Goal: Task Accomplishment & Management: Manage account settings

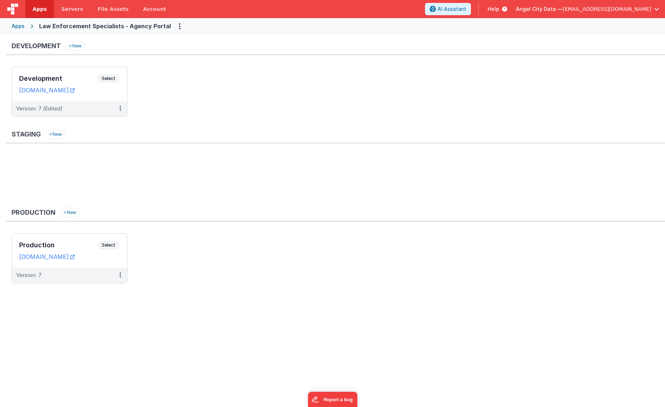
click at [23, 28] on div "Apps" at bounding box center [18, 25] width 13 height 7
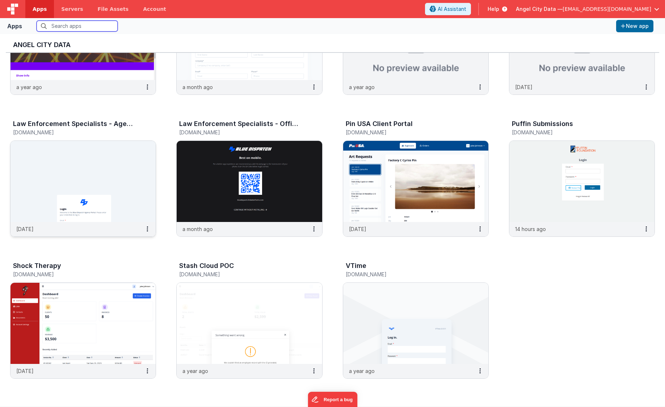
scroll to position [634, 0]
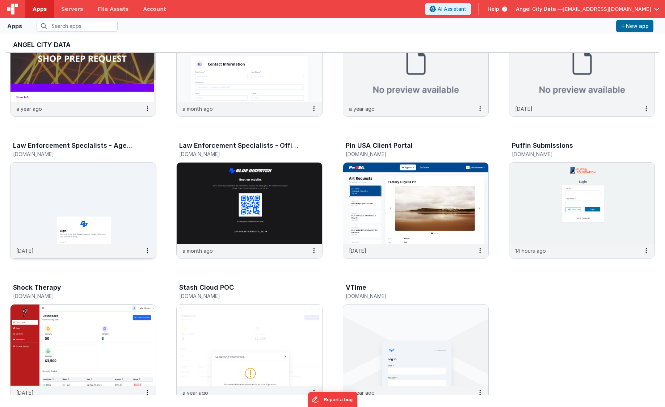
click at [94, 176] on img at bounding box center [82, 203] width 145 height 81
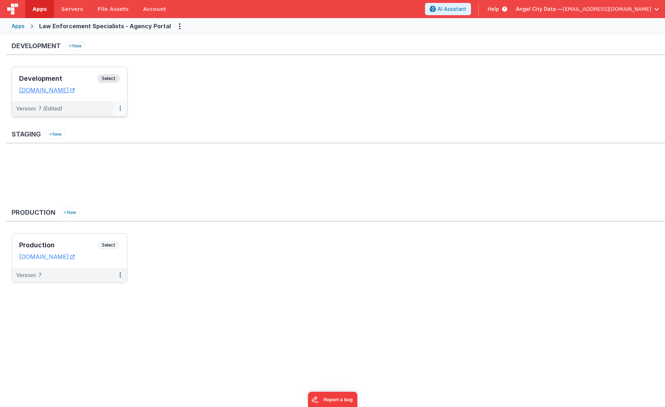
click at [119, 108] on button at bounding box center [120, 108] width 14 height 15
click at [97, 126] on link "Edit" at bounding box center [95, 124] width 64 height 13
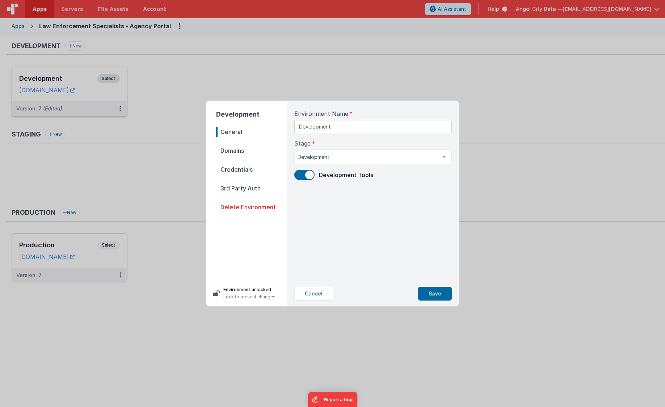
click at [234, 149] on span "Domains" at bounding box center [251, 151] width 71 height 10
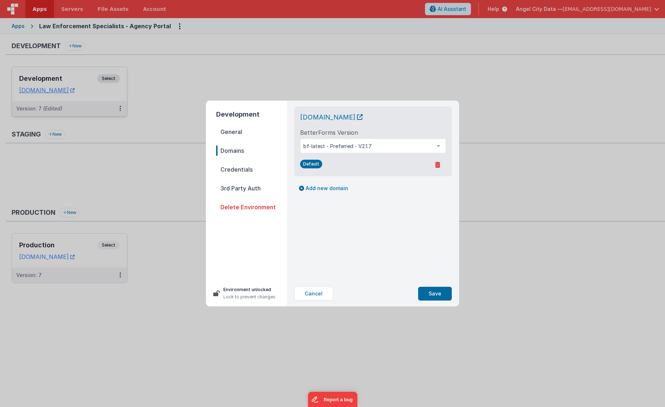
click at [236, 170] on span "Credentials" at bounding box center [251, 169] width 71 height 10
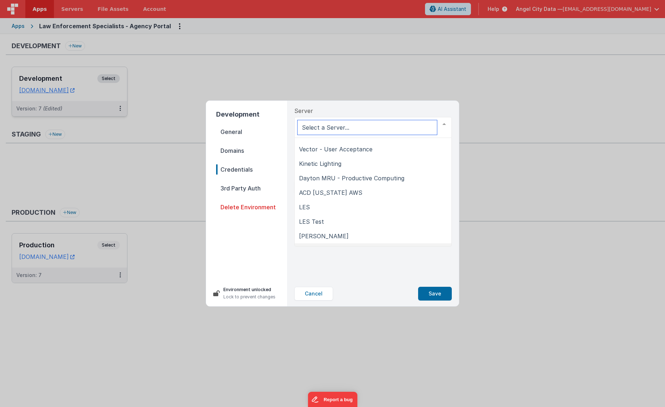
scroll to position [84, 0]
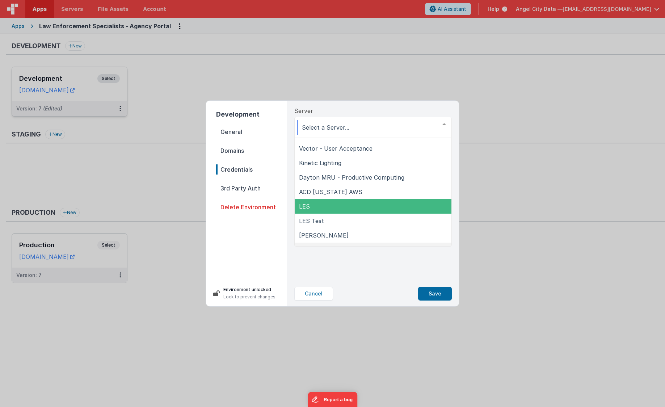
click at [313, 207] on span "LES" at bounding box center [373, 206] width 157 height 14
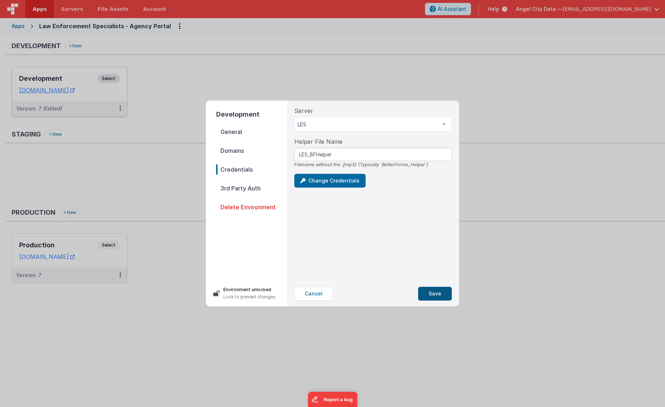
click at [432, 293] on button "Save" at bounding box center [435, 294] width 34 height 14
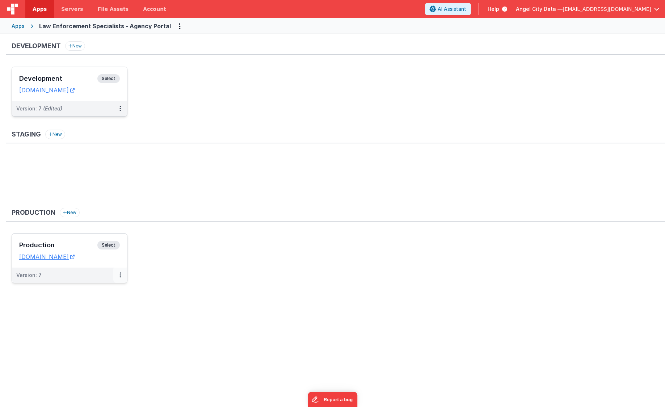
click at [120, 275] on icon at bounding box center [119, 275] width 1 height 0
click at [100, 294] on link "Edit" at bounding box center [95, 291] width 64 height 13
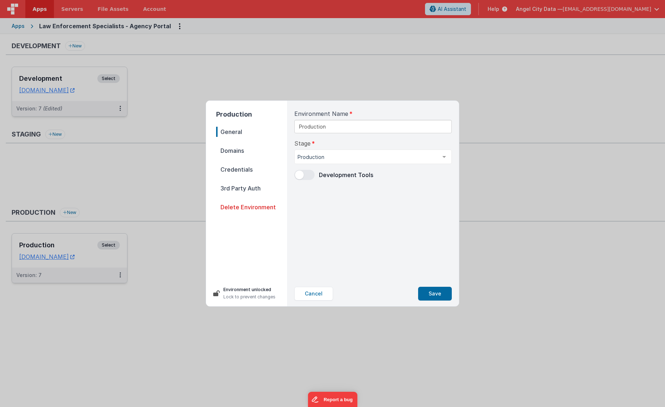
click at [244, 170] on span "Credentials" at bounding box center [251, 169] width 71 height 10
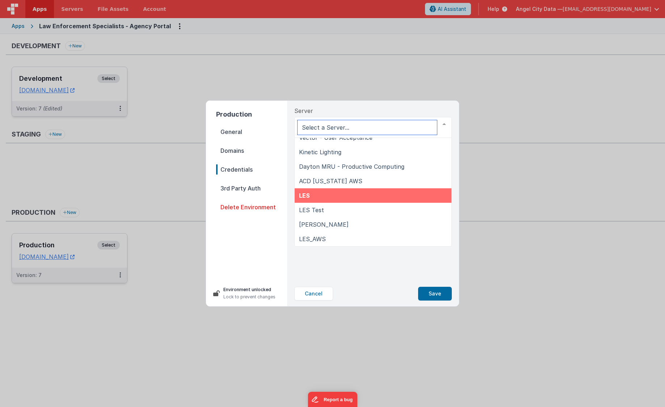
scroll to position [94, 0]
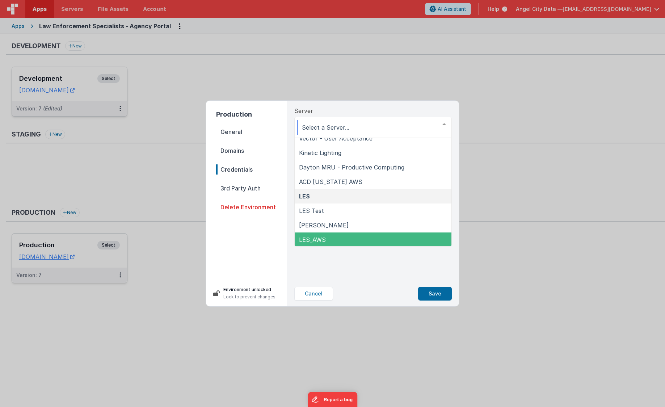
click at [325, 238] on span "LES_AWS" at bounding box center [312, 239] width 27 height 7
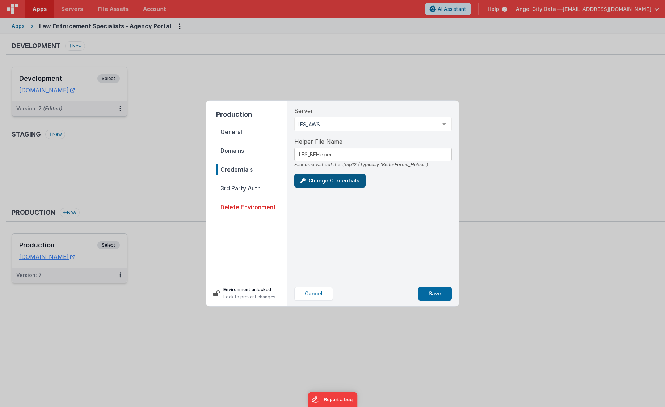
click at [349, 182] on button "Change Credentials" at bounding box center [329, 181] width 71 height 14
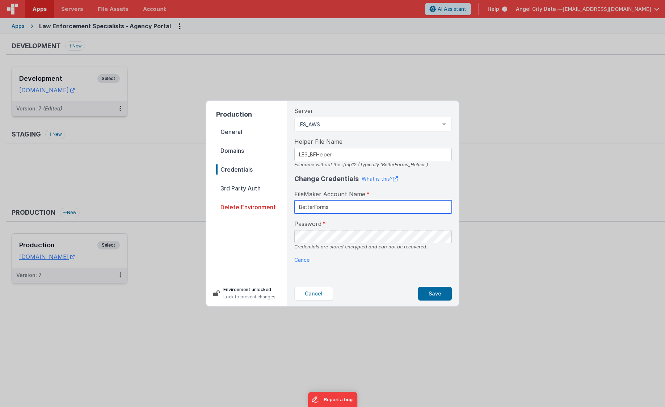
type input "BetterForms"
click at [433, 296] on button "Save" at bounding box center [435, 294] width 34 height 14
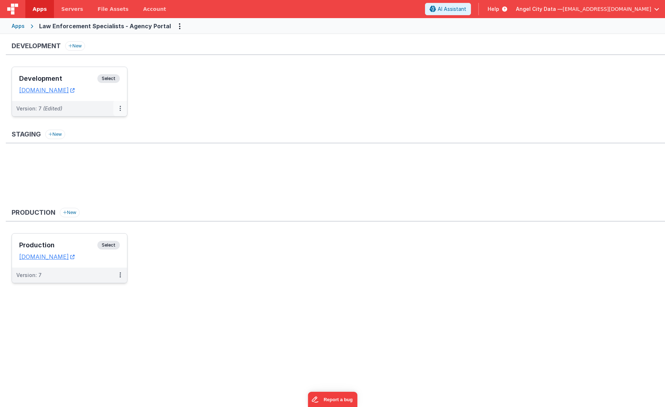
click at [121, 108] on icon at bounding box center [119, 108] width 1 height 0
click at [110, 125] on link "Edit" at bounding box center [95, 124] width 64 height 13
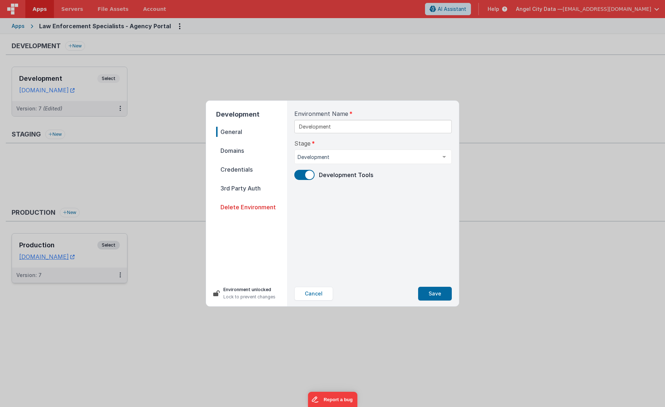
click at [246, 173] on span "Credentials" at bounding box center [251, 169] width 71 height 10
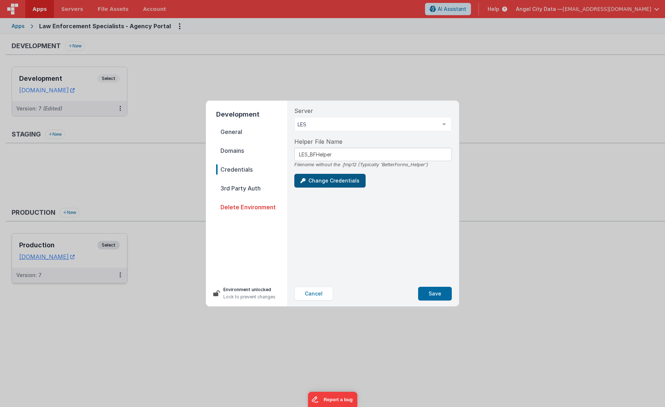
click at [331, 181] on button "Change Credentials" at bounding box center [329, 181] width 71 height 14
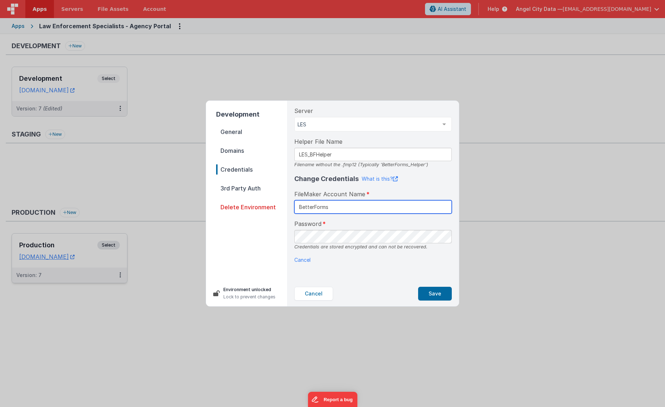
type input "BetterForms"
click at [437, 291] on button "Save" at bounding box center [435, 294] width 34 height 14
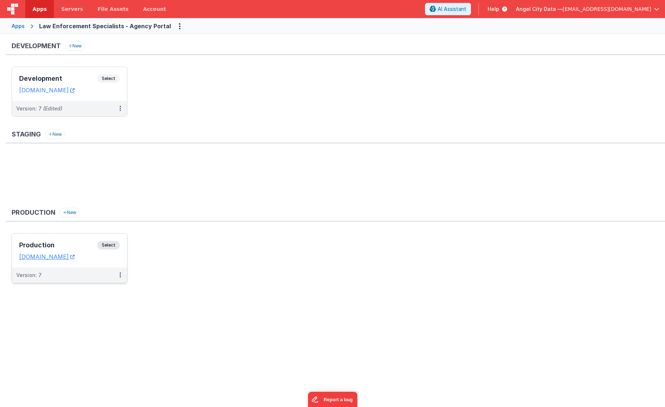
click at [23, 26] on div "Apps" at bounding box center [18, 25] width 13 height 7
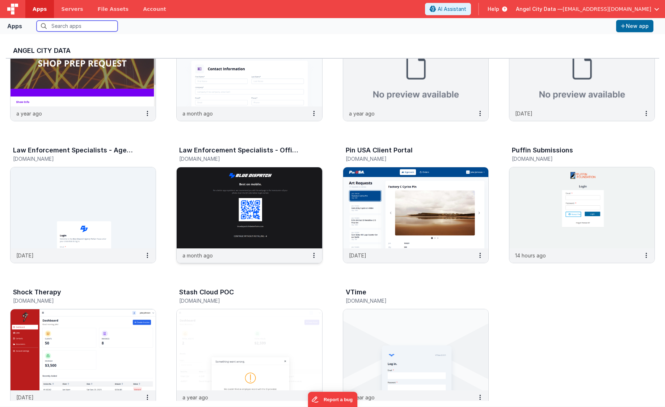
scroll to position [646, 0]
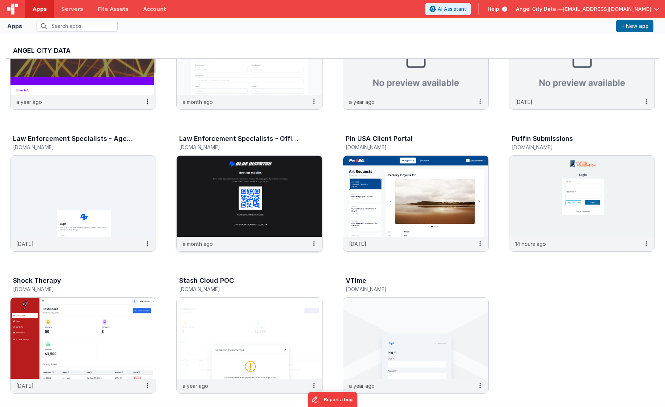
click at [262, 206] on img at bounding box center [249, 196] width 145 height 81
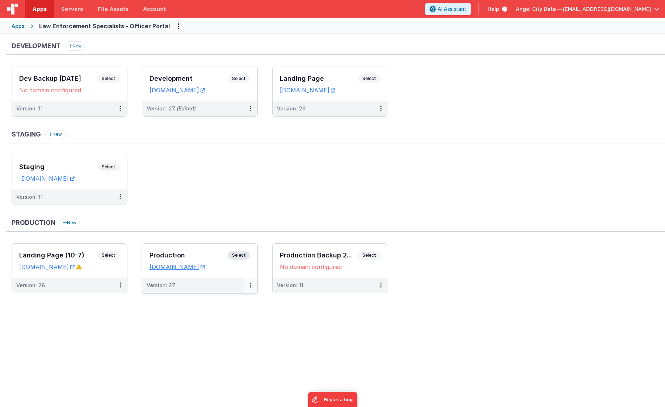
click at [250, 285] on icon at bounding box center [250, 285] width 1 height 0
click at [229, 301] on link "Edit" at bounding box center [226, 301] width 64 height 13
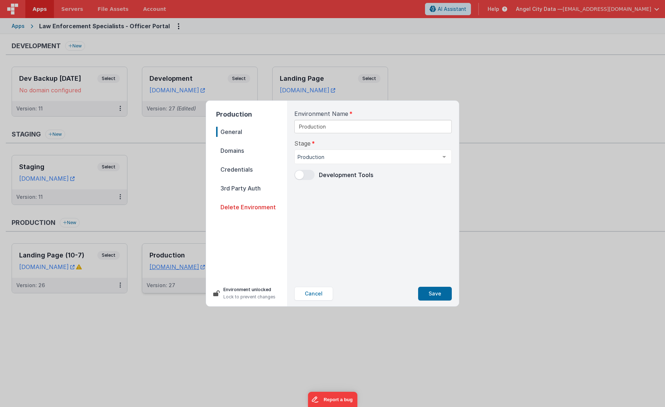
click at [234, 171] on span "Credentials" at bounding box center [251, 169] width 71 height 10
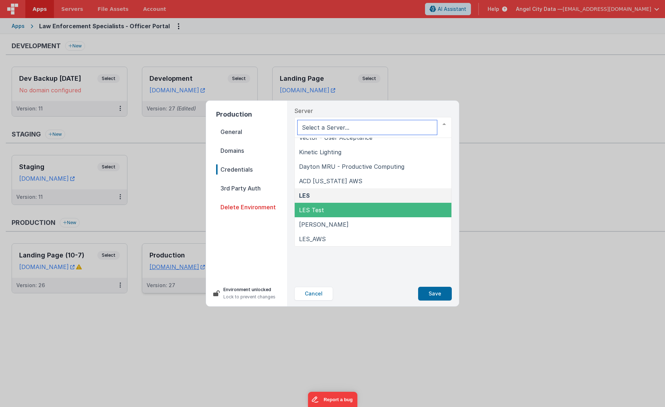
scroll to position [94, 0]
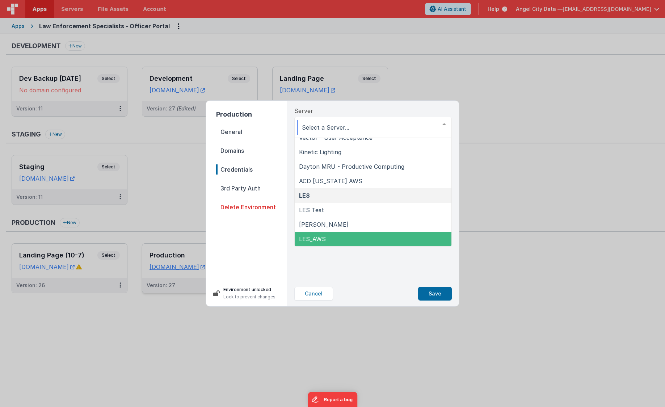
click at [320, 241] on span "LES_AWS" at bounding box center [312, 238] width 27 height 7
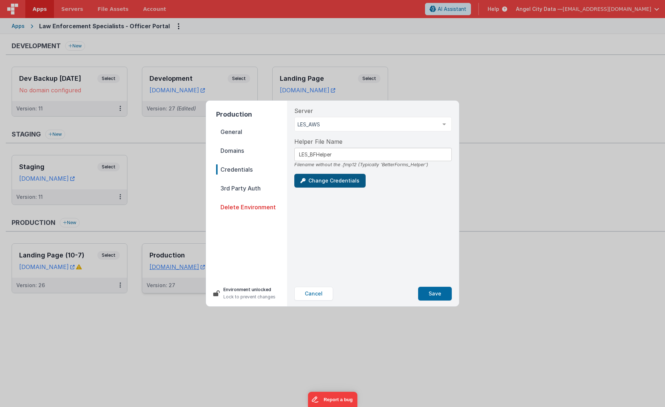
click at [326, 182] on button "Change Credentials" at bounding box center [329, 181] width 71 height 14
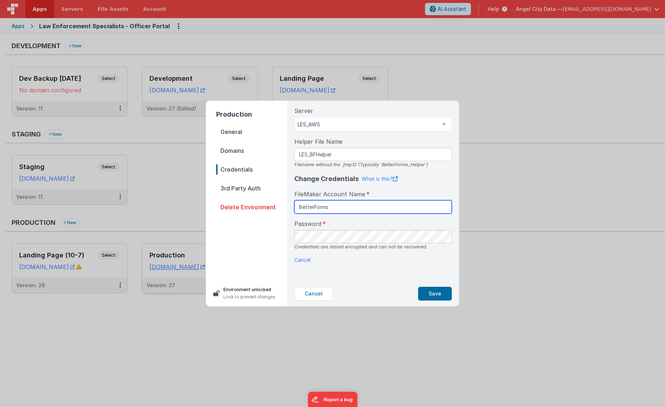
type input "BetterForms"
click at [439, 292] on button "Save" at bounding box center [435, 294] width 34 height 14
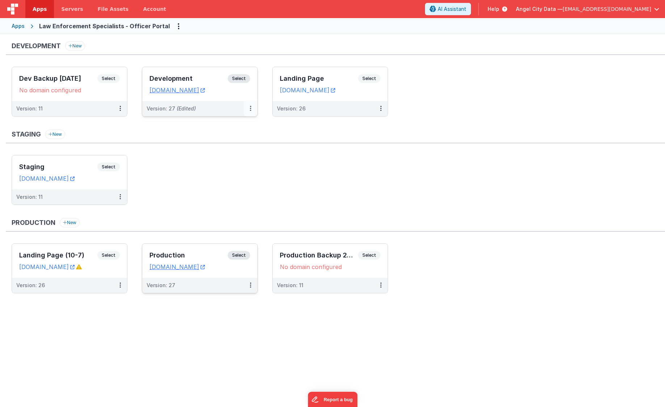
click at [252, 106] on button at bounding box center [251, 108] width 14 height 15
click at [248, 126] on link "Edit" at bounding box center [226, 124] width 64 height 13
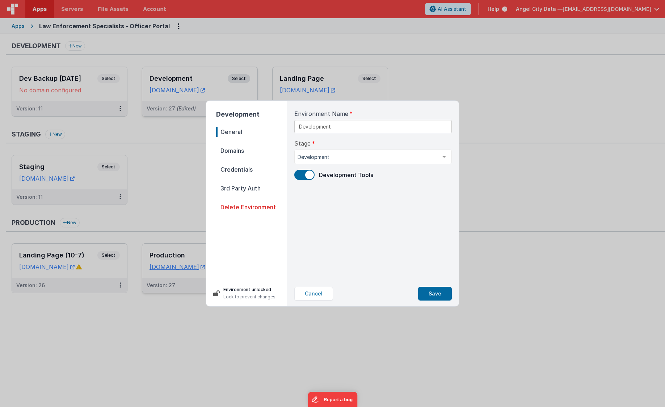
click at [247, 171] on span "Credentials" at bounding box center [251, 169] width 71 height 10
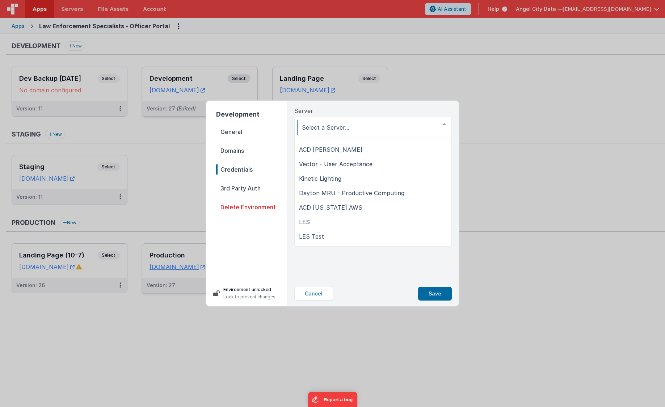
scroll to position [75, 0]
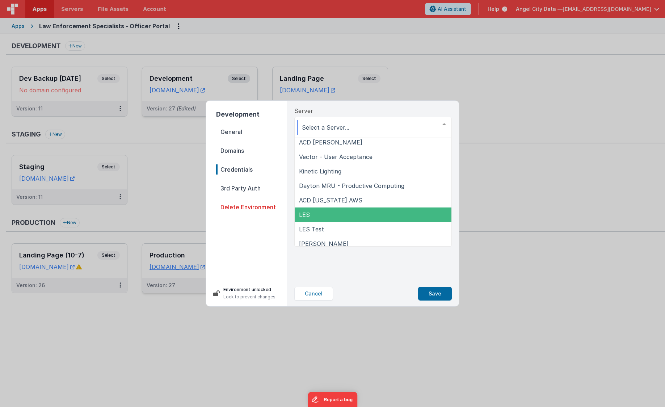
click at [319, 210] on span "LES" at bounding box center [373, 214] width 157 height 14
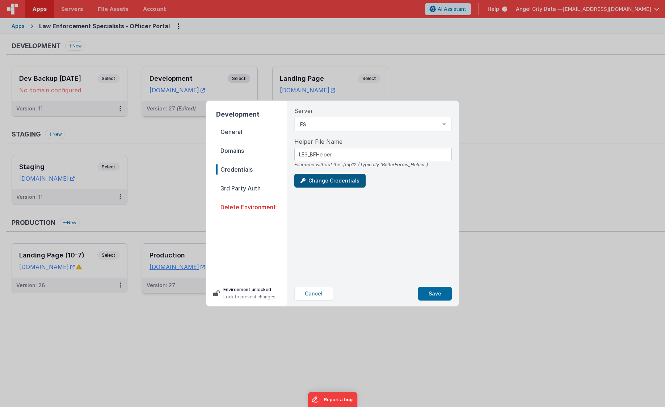
click at [323, 181] on button "Change Credentials" at bounding box center [329, 181] width 71 height 14
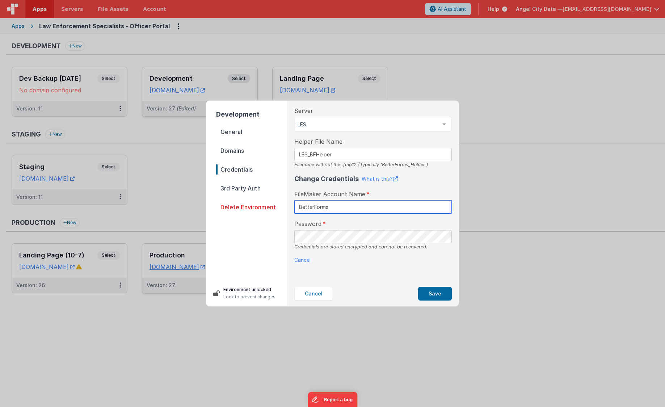
type input "BetterForms"
click at [441, 291] on button "Save" at bounding box center [435, 294] width 34 height 14
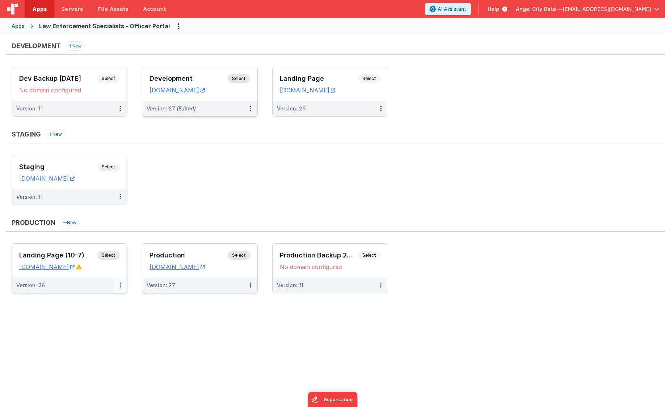
click at [118, 286] on button at bounding box center [120, 285] width 14 height 15
click at [94, 299] on link "Edit" at bounding box center [95, 301] width 64 height 13
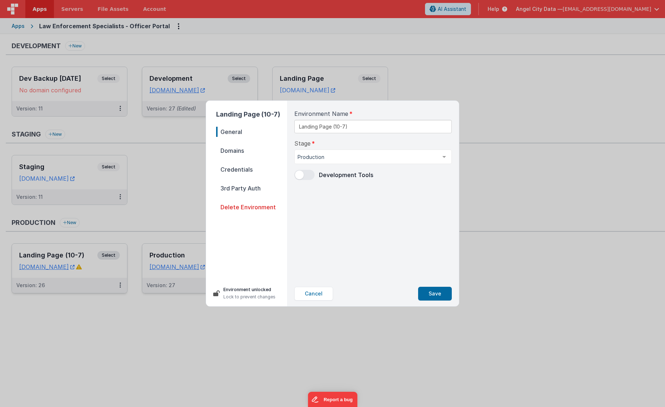
click at [242, 168] on span "Credentials" at bounding box center [251, 169] width 71 height 10
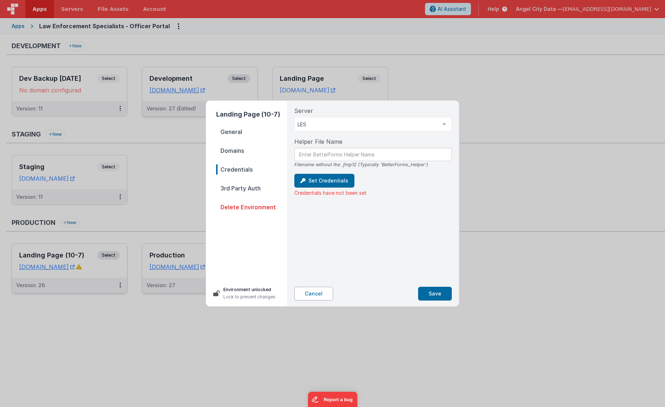
click at [326, 296] on button "Cancel" at bounding box center [313, 294] width 39 height 14
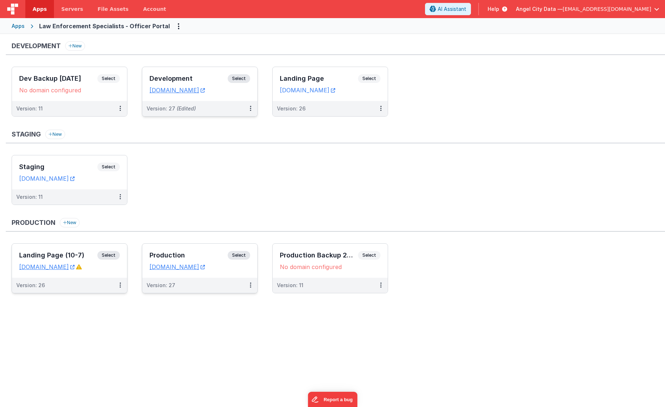
click at [259, 207] on ul "Staging Select URLs [DOMAIN_NAME] Version: 11" at bounding box center [338, 183] width 653 height 57
